Goal: Navigation & Orientation: Find specific page/section

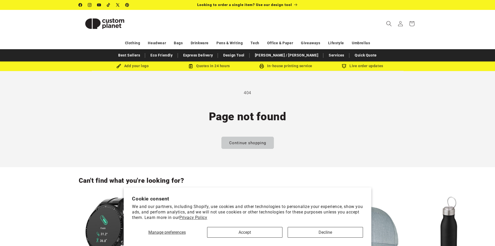
click at [386, 24] on icon "Search" at bounding box center [388, 23] width 5 height 5
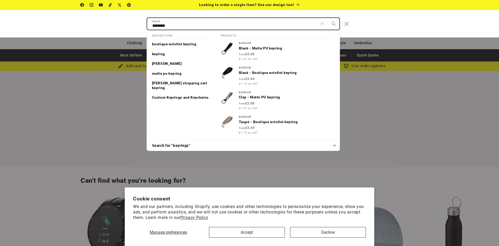
type input "********"
click at [328, 18] on button "Search" at bounding box center [333, 23] width 11 height 11
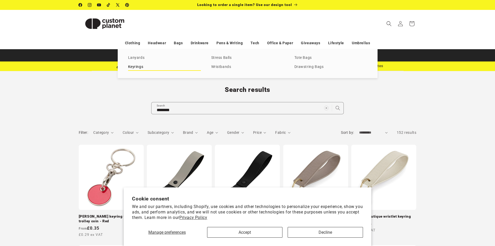
click at [133, 68] on link "Keyrings" at bounding box center [164, 66] width 73 height 7
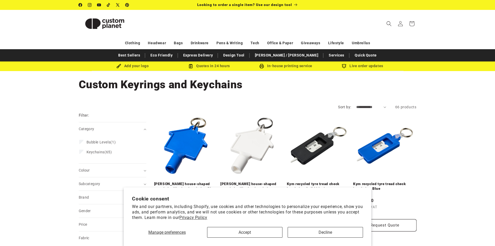
click at [115, 29] on img at bounding box center [105, 23] width 52 height 23
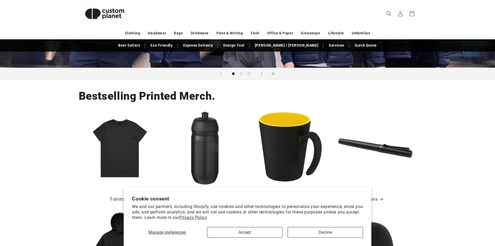
click at [119, 19] on img at bounding box center [105, 13] width 52 height 23
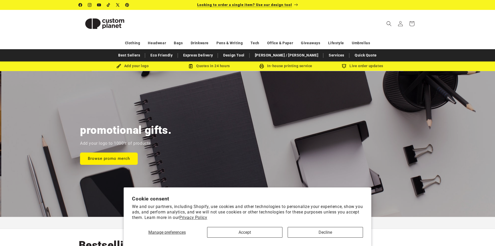
scroll to position [0, 990]
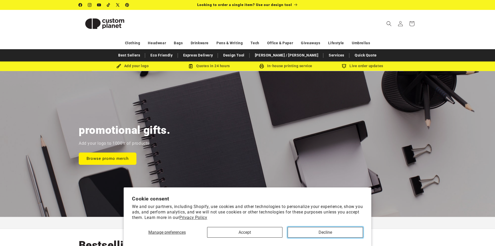
click at [314, 231] on button "Decline" at bounding box center [325, 232] width 75 height 11
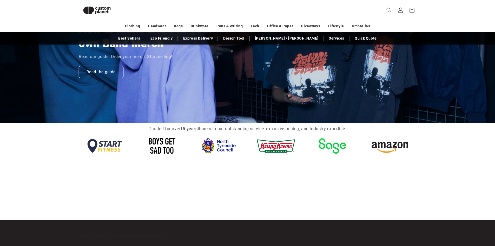
scroll to position [487, 0]
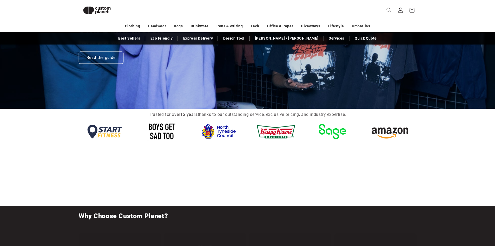
click at [162, 136] on img at bounding box center [162, 131] width 46 height 22
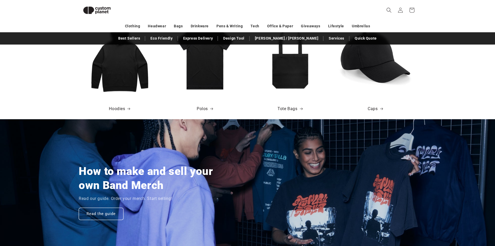
scroll to position [0, 990]
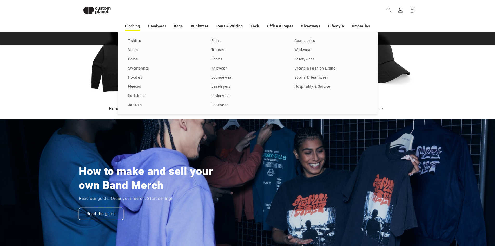
click at [133, 28] on link "Clothing" at bounding box center [132, 26] width 15 height 9
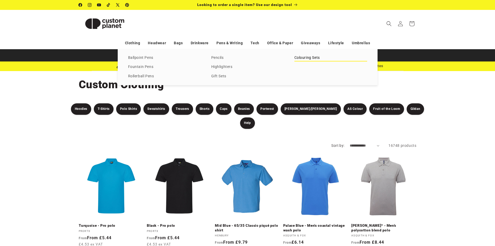
click at [308, 58] on link "Colouring Sets" at bounding box center [330, 57] width 73 height 7
